Goal: Task Accomplishment & Management: Complete application form

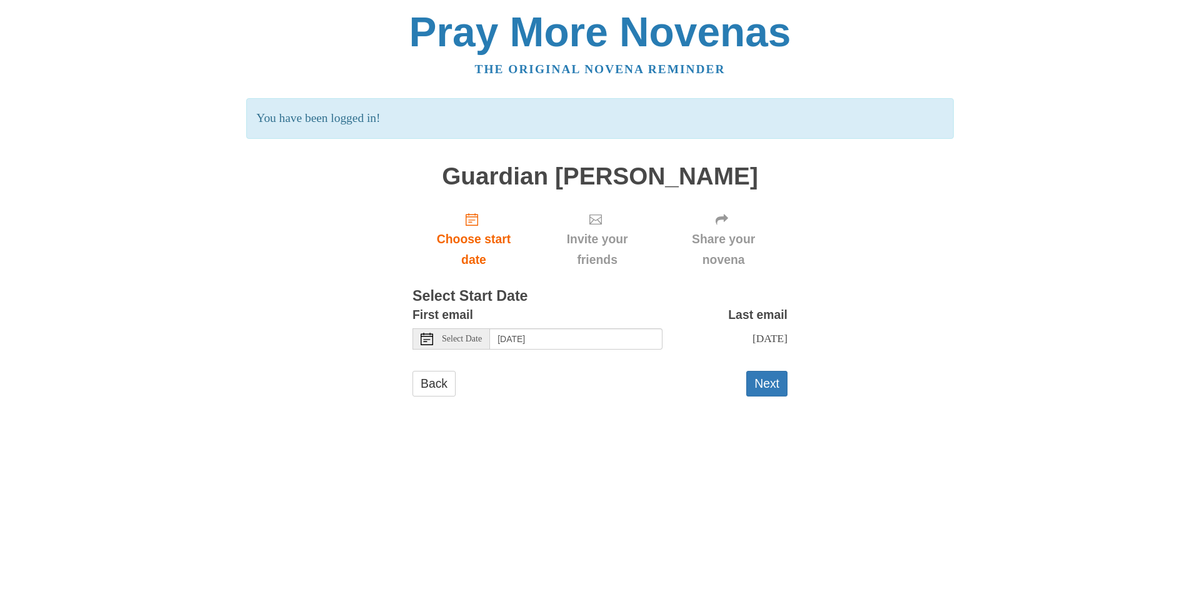
click at [462, 340] on span "Select Date" at bounding box center [462, 339] width 40 height 9
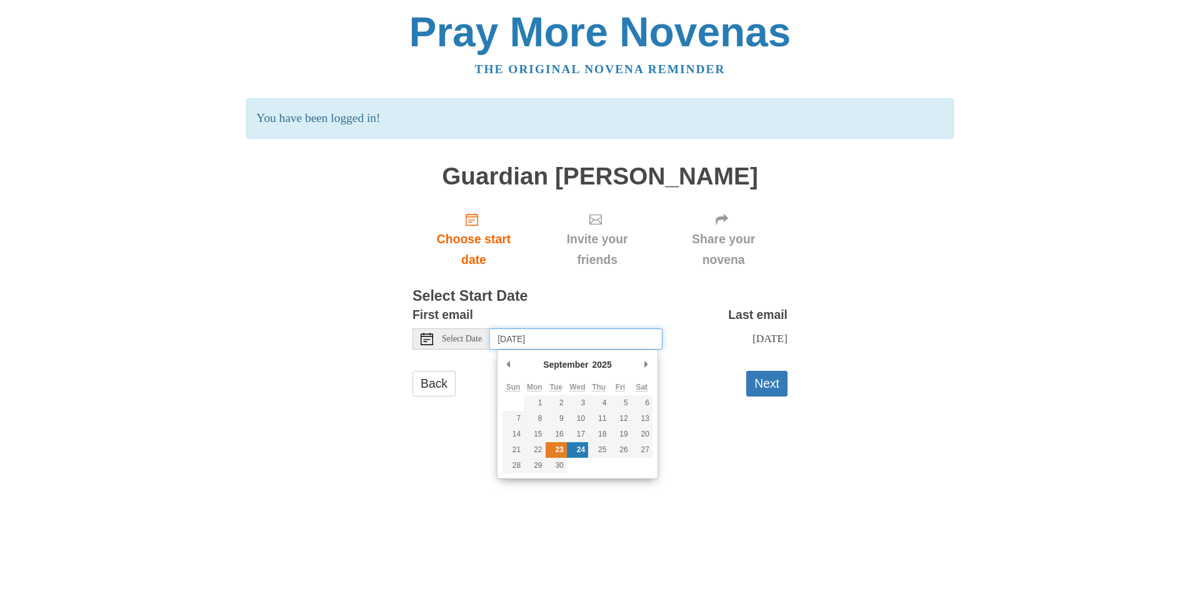
type input "Tuesday, September 23rd"
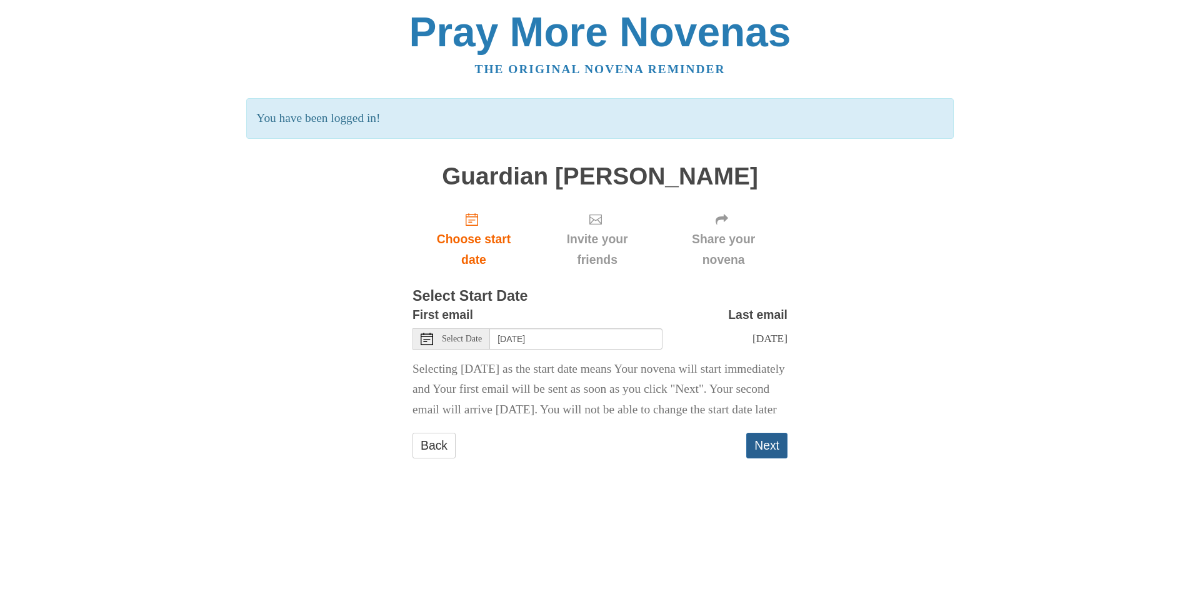
click at [763, 458] on button "Next" at bounding box center [767, 446] width 41 height 26
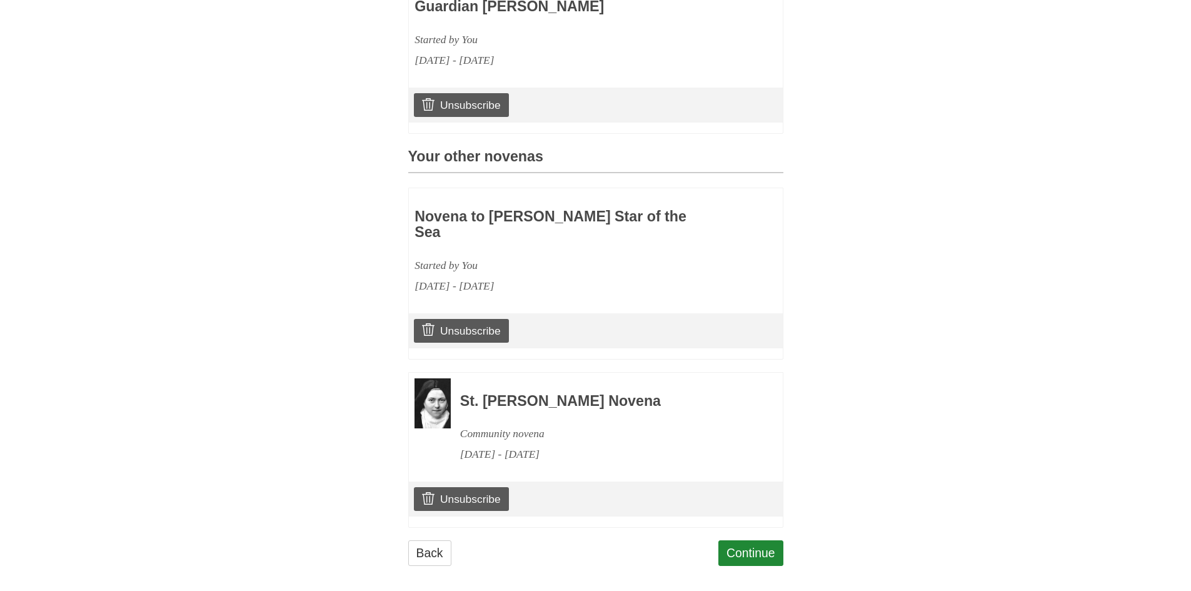
scroll to position [426, 0]
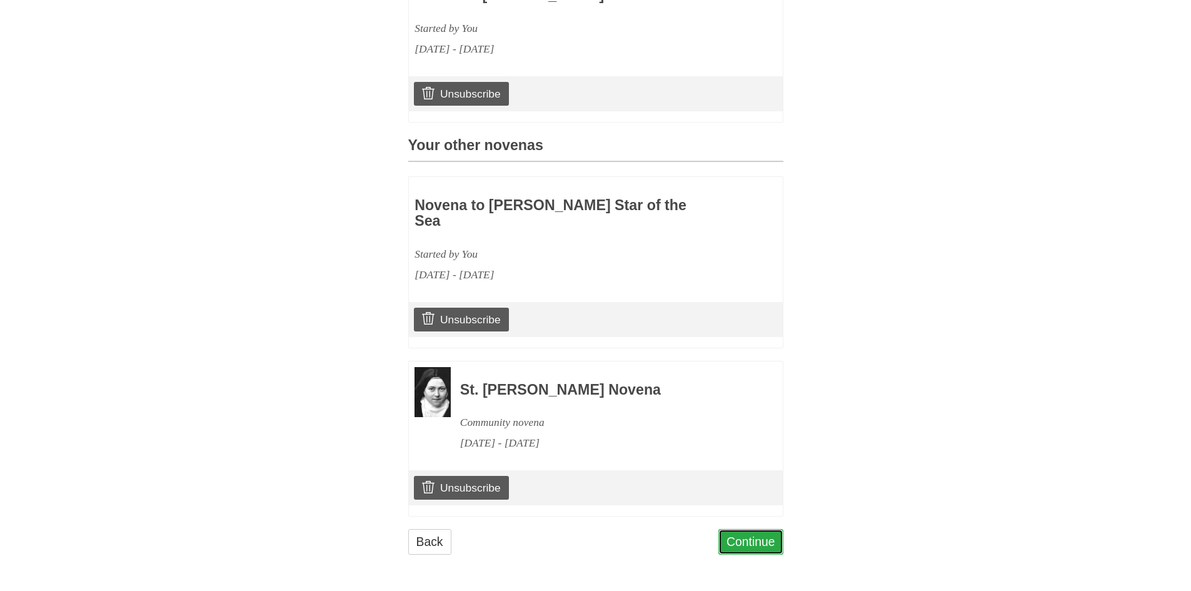
click at [739, 536] on link "Continue" at bounding box center [750, 542] width 65 height 26
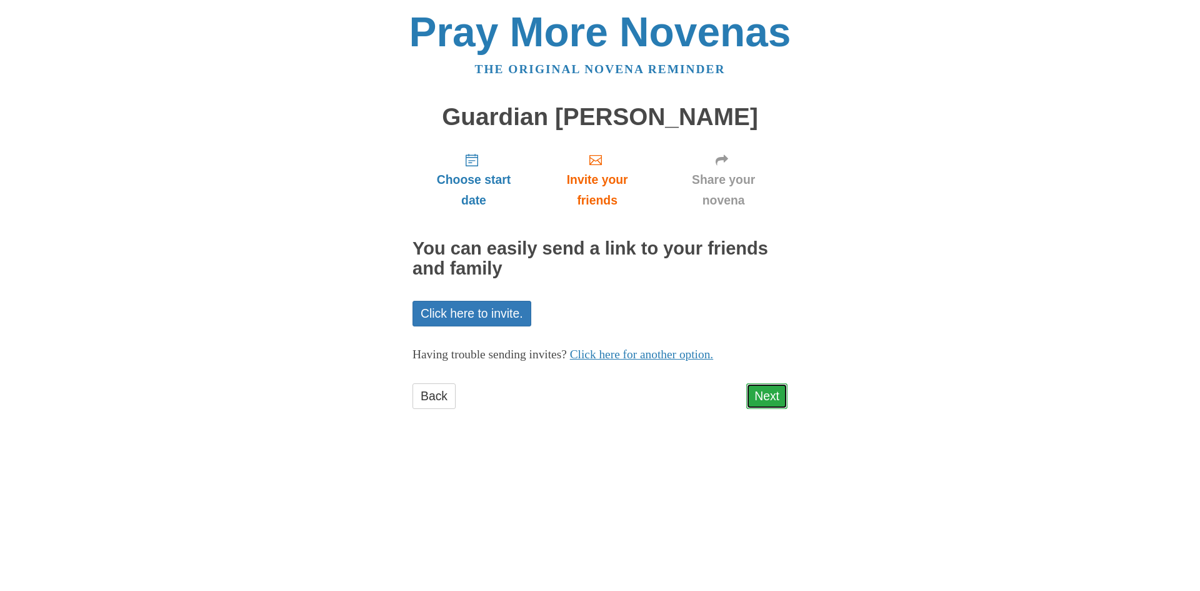
click at [778, 397] on link "Next" at bounding box center [767, 396] width 41 height 26
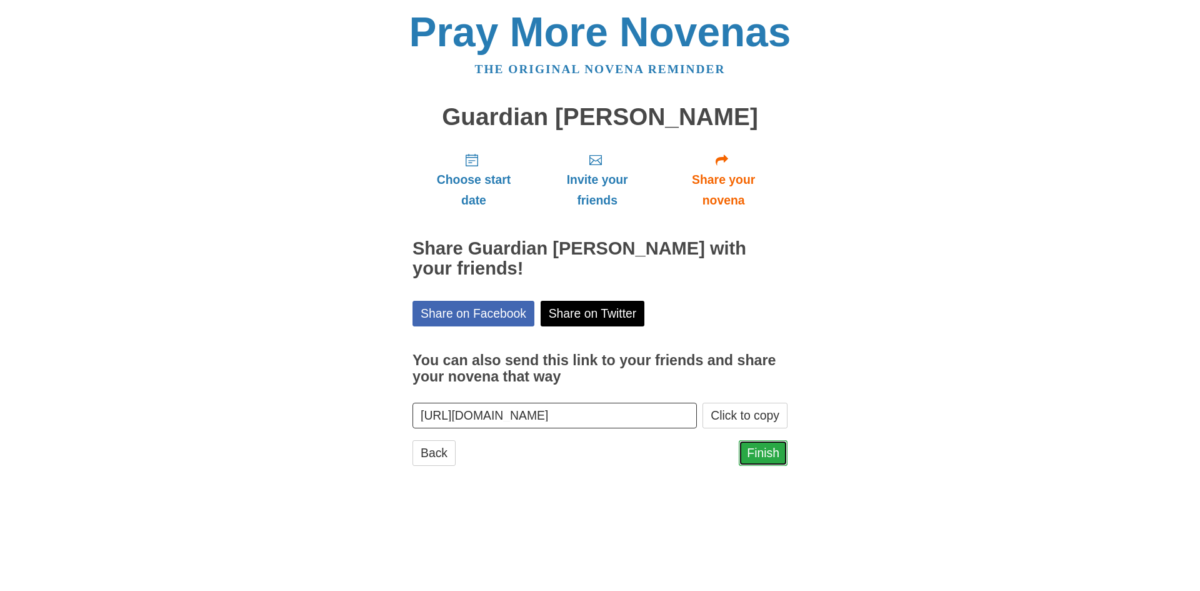
click at [760, 453] on link "Finish" at bounding box center [763, 453] width 49 height 26
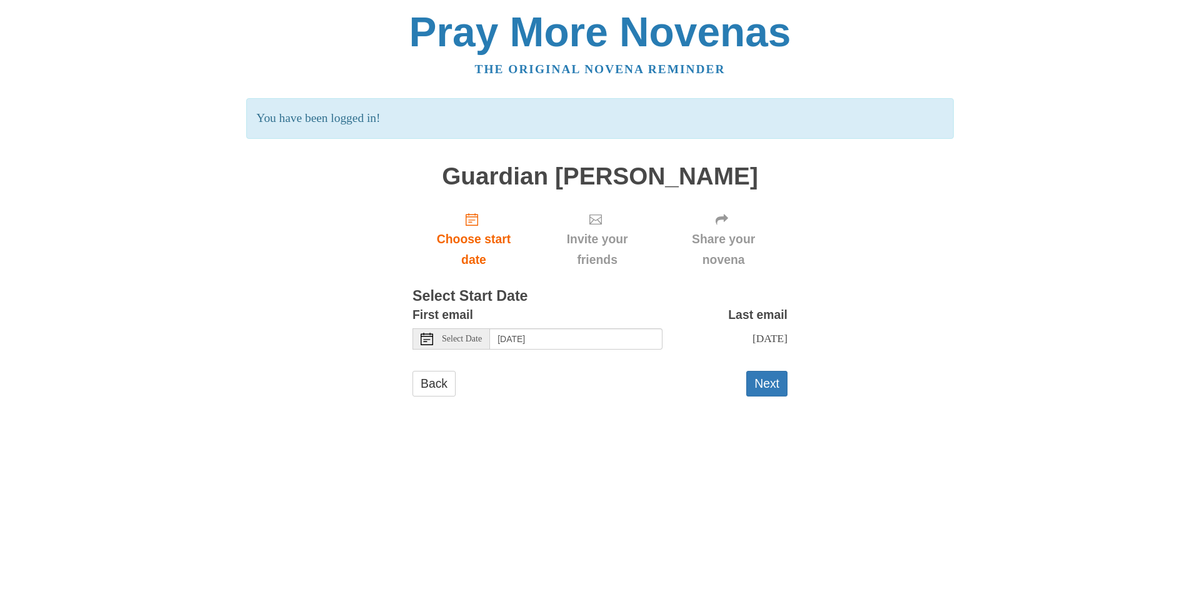
click at [440, 339] on div "Select Date" at bounding box center [452, 338] width 78 height 21
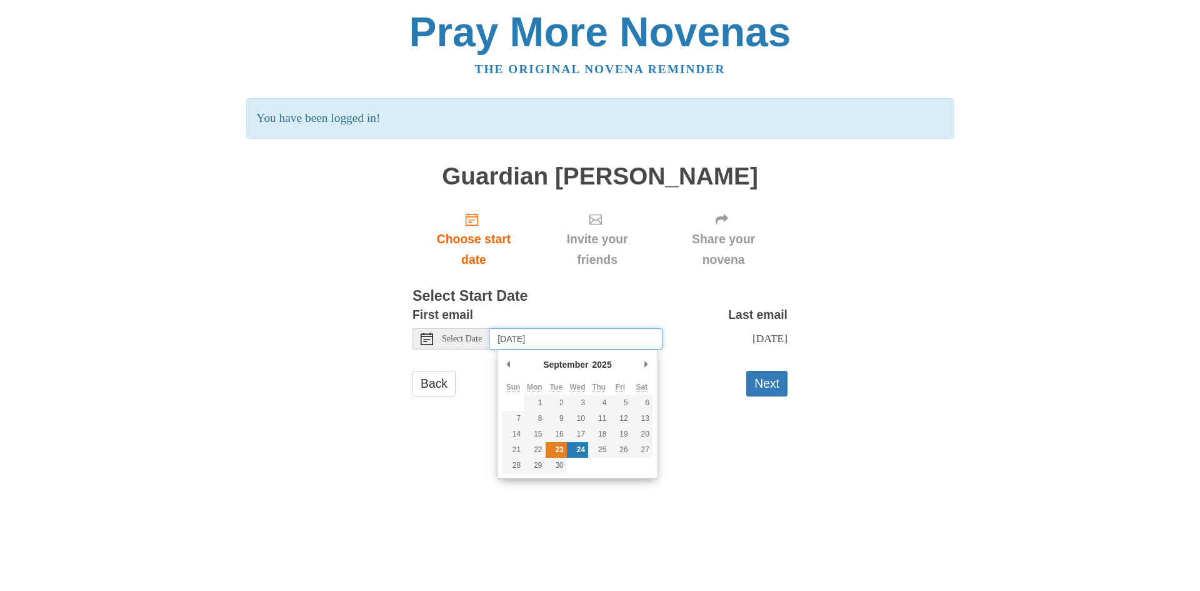
type input "[DATE]"
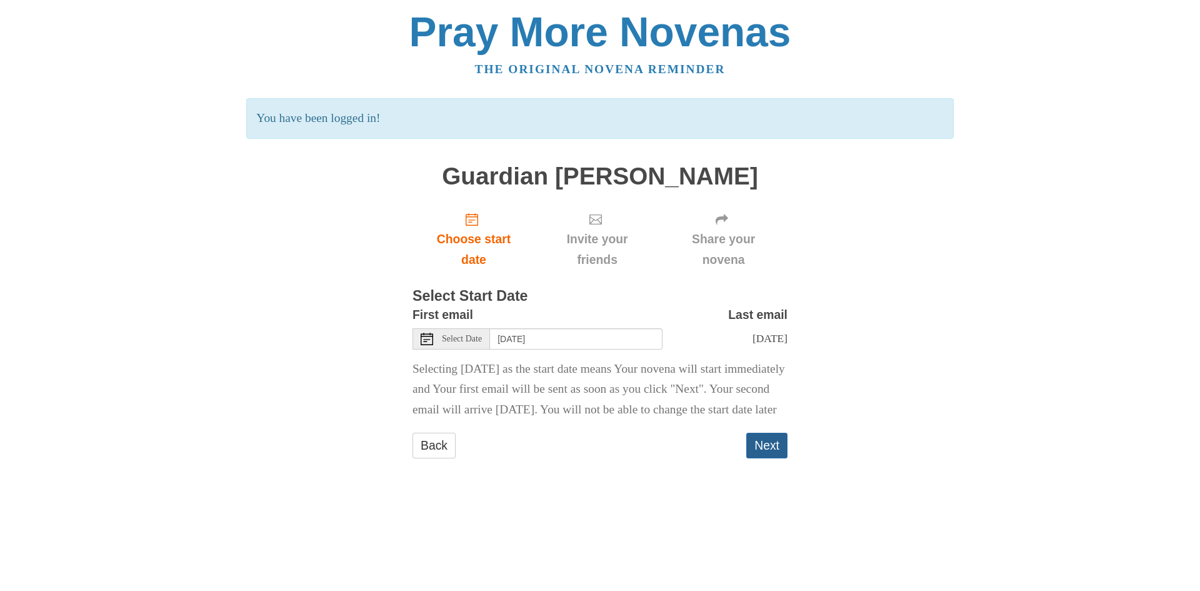
click at [770, 458] on button "Next" at bounding box center [767, 446] width 41 height 26
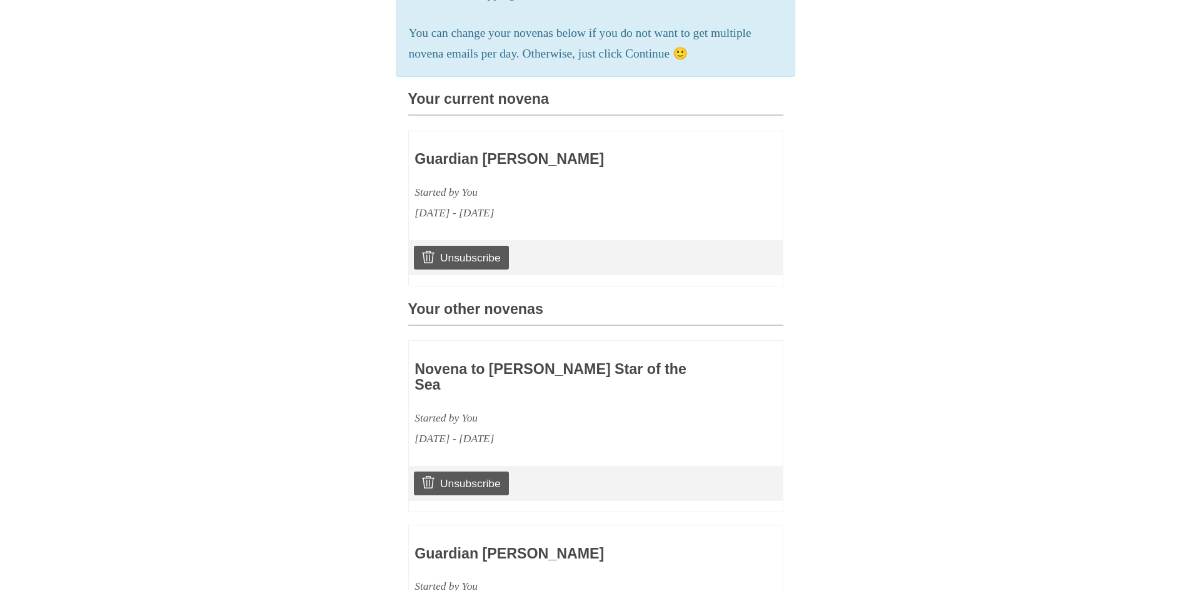
scroll to position [219, 0]
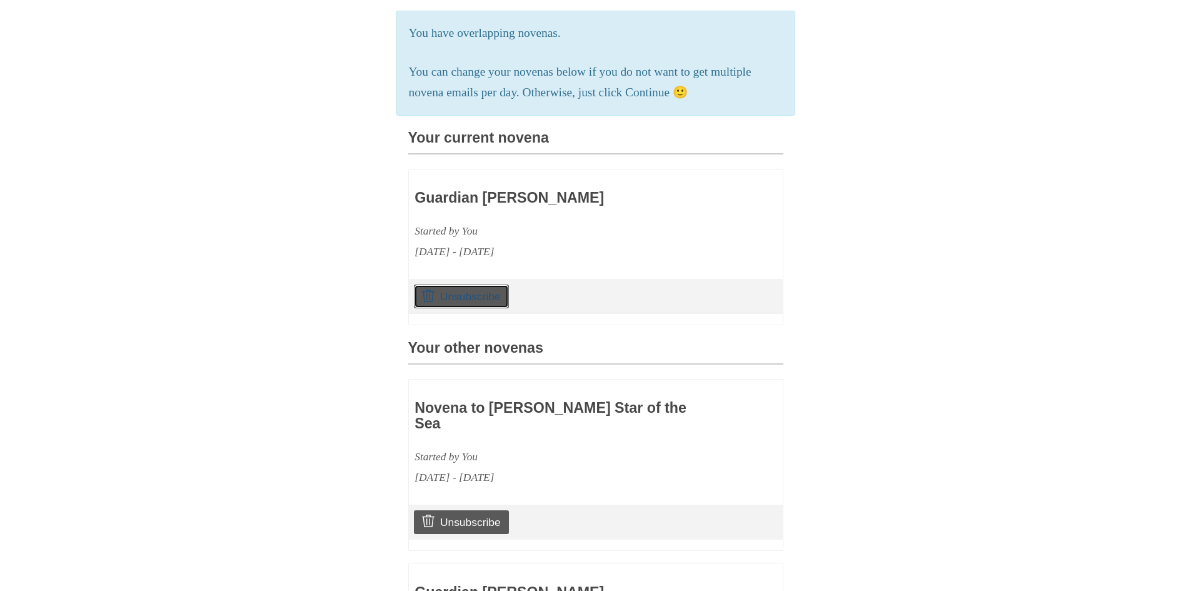
drag, startPoint x: 474, startPoint y: 314, endPoint x: 650, endPoint y: 73, distance: 299.0
click at [474, 308] on link "Unsubscribe" at bounding box center [461, 296] width 94 height 24
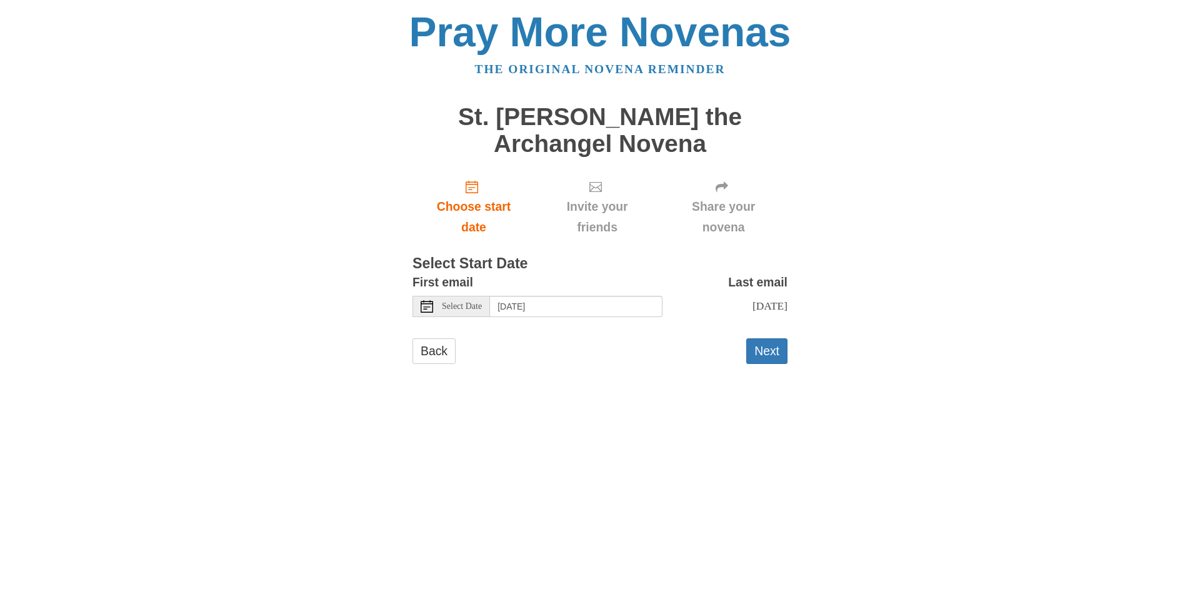
click at [455, 312] on div "Select Date" at bounding box center [452, 306] width 78 height 21
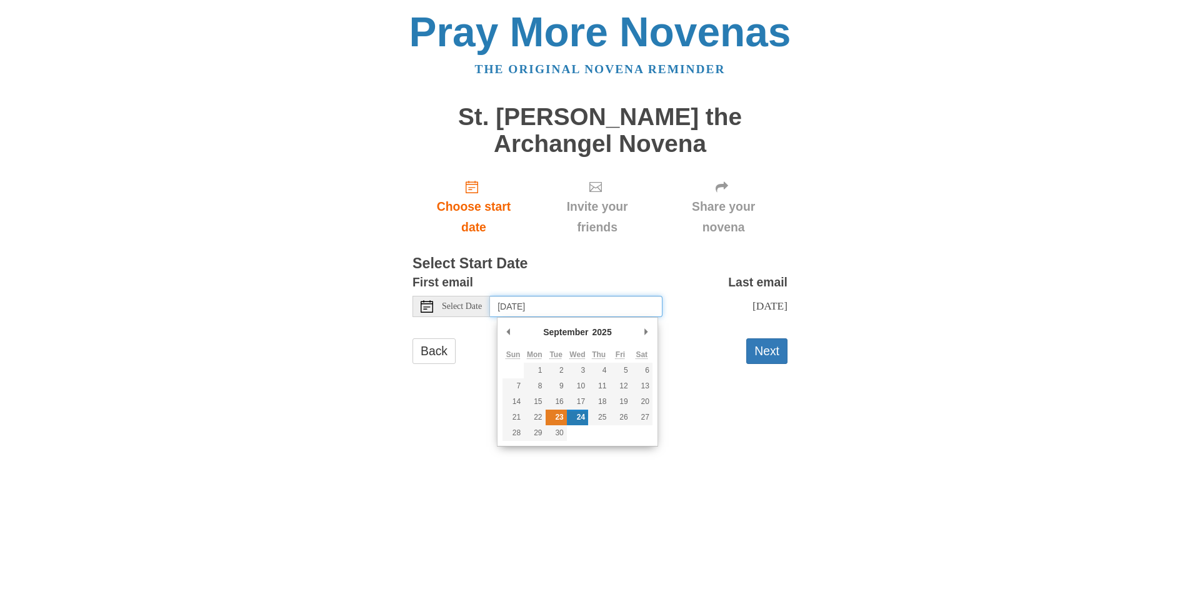
type input "Tuesday, September 23rd"
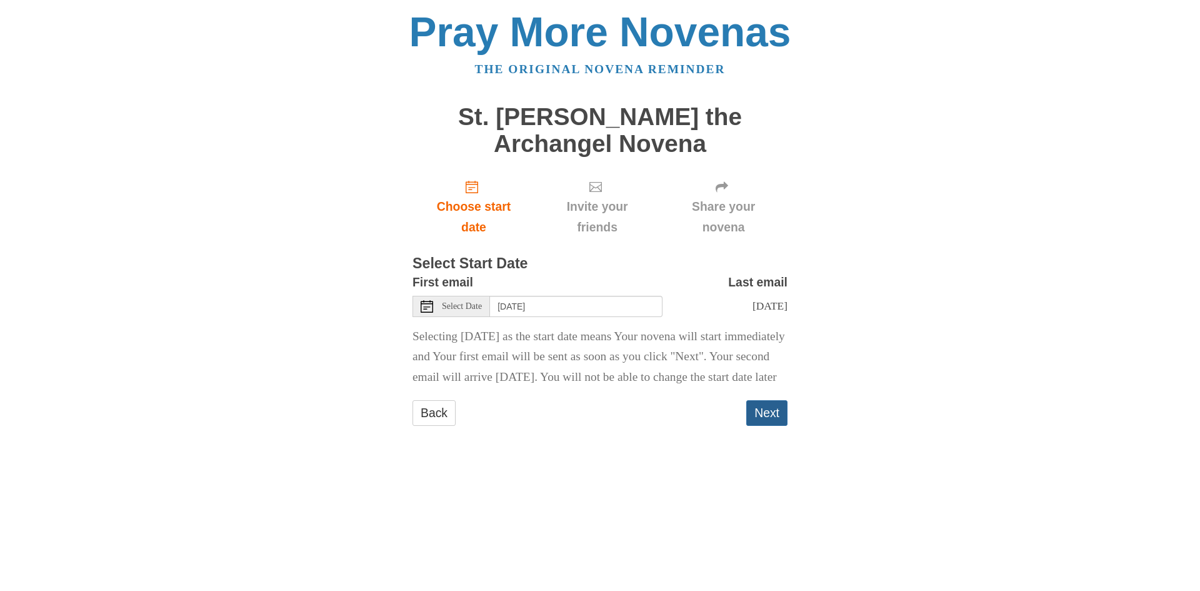
click at [772, 426] on button "Next" at bounding box center [767, 413] width 41 height 26
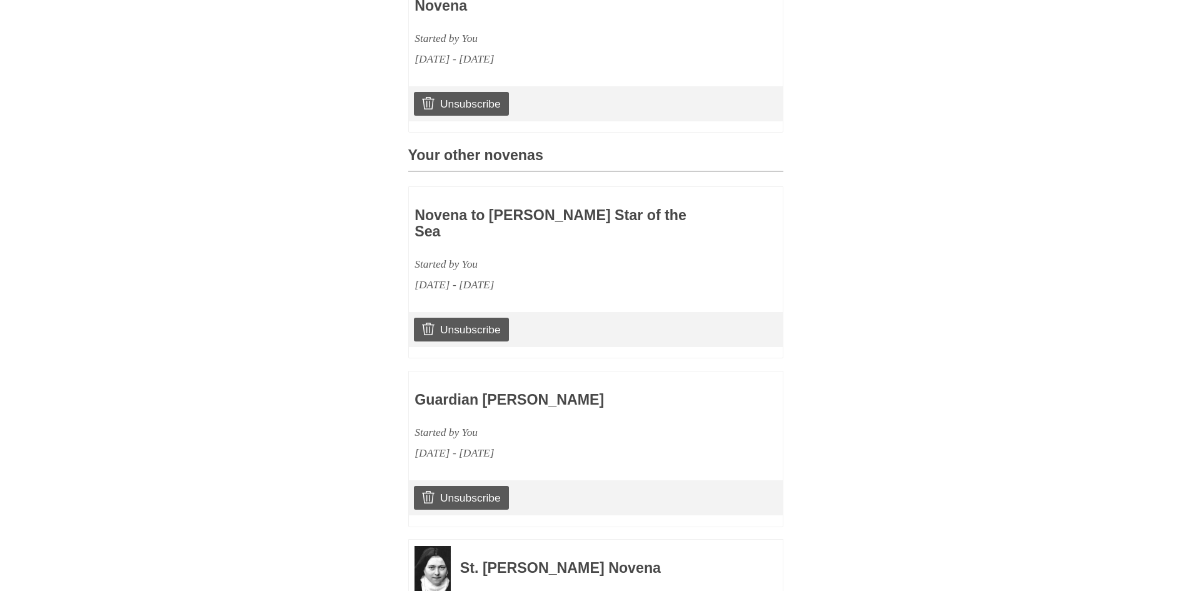
scroll to position [621, 0]
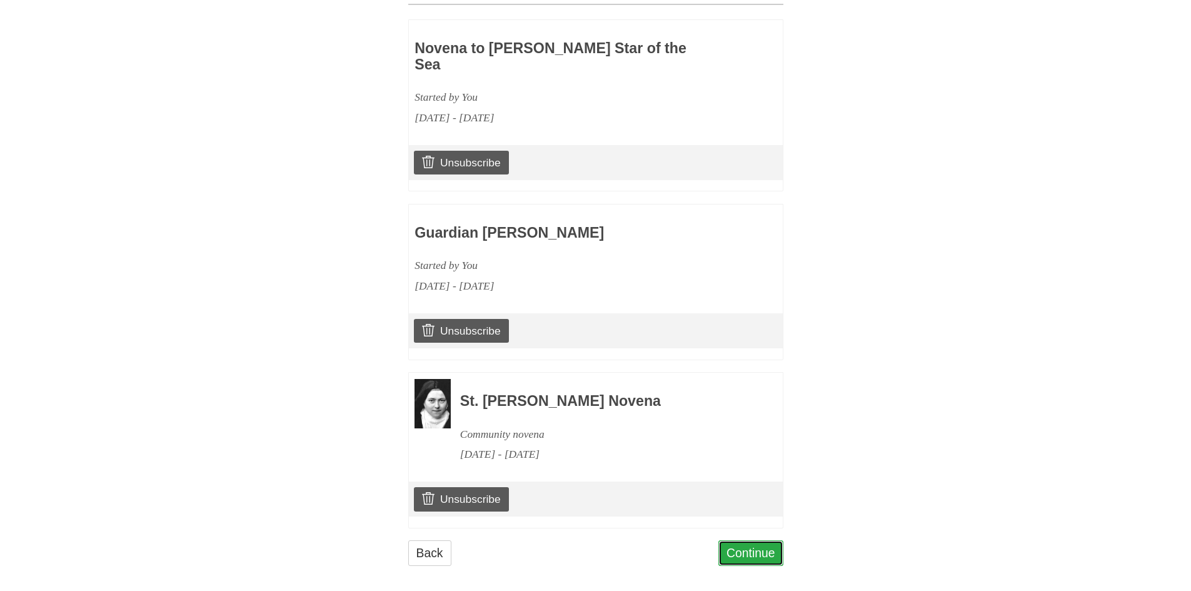
click at [767, 542] on link "Continue" at bounding box center [750, 553] width 65 height 26
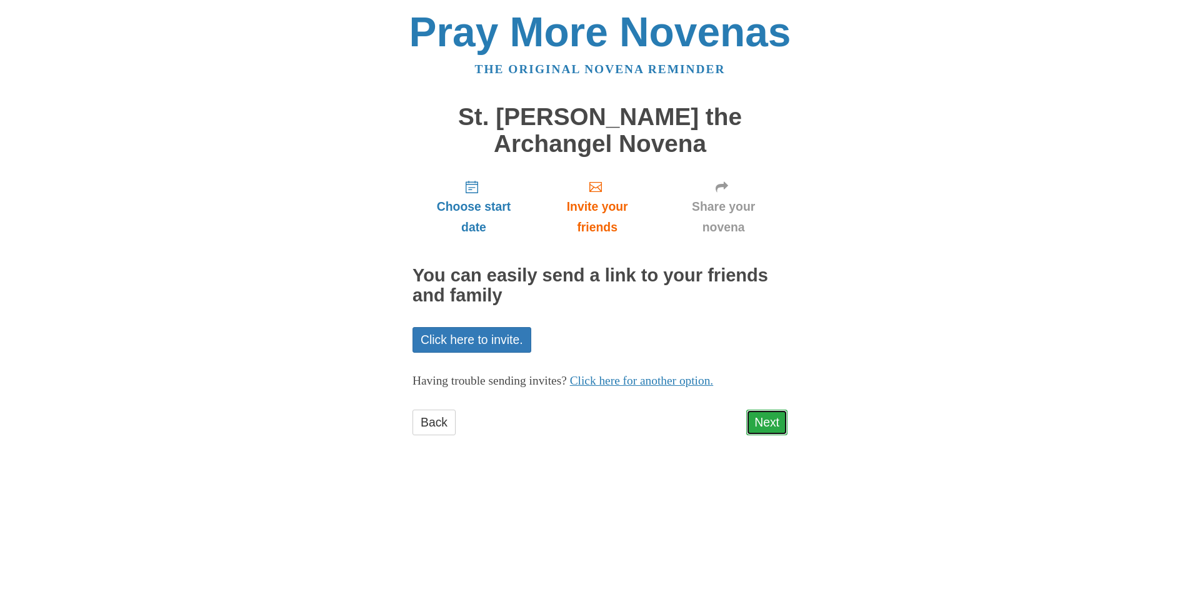
click at [765, 426] on link "Next" at bounding box center [767, 423] width 41 height 26
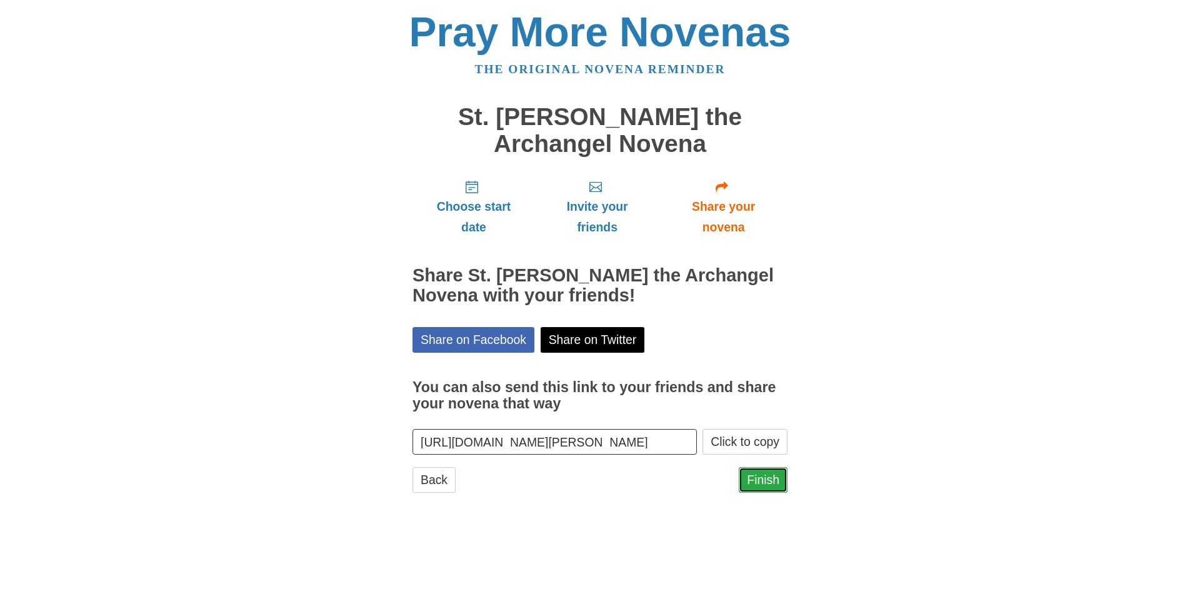
click at [761, 481] on link "Finish" at bounding box center [763, 480] width 49 height 26
